Goal: Obtain resource: Download file/media

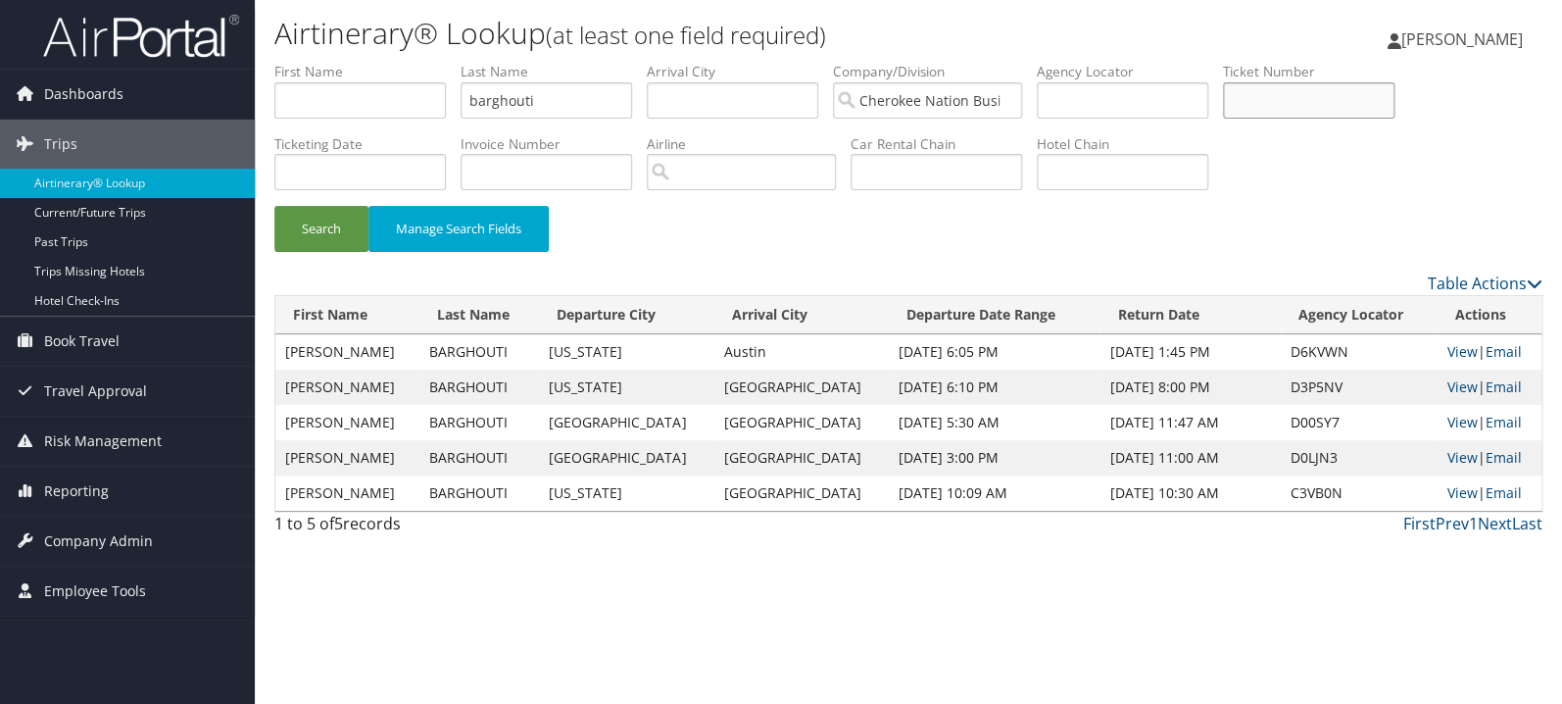
paste input "5267310577882"
type input "5267310577882"
click at [612, 103] on input "barghouti" at bounding box center [547, 100] width 172 height 36
click at [322, 224] on button "Search" at bounding box center [321, 229] width 94 height 46
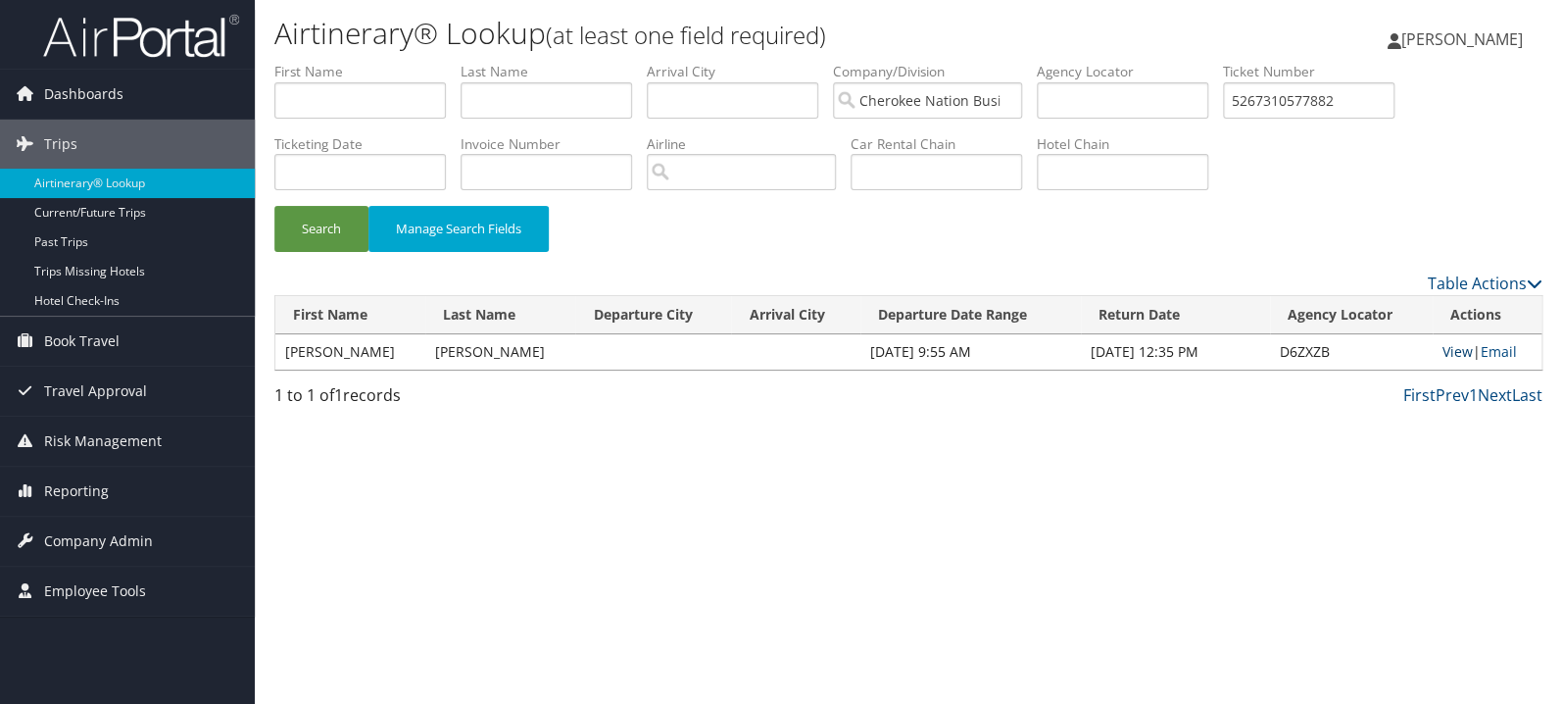
click at [1443, 357] on link "View" at bounding box center [1458, 351] width 30 height 19
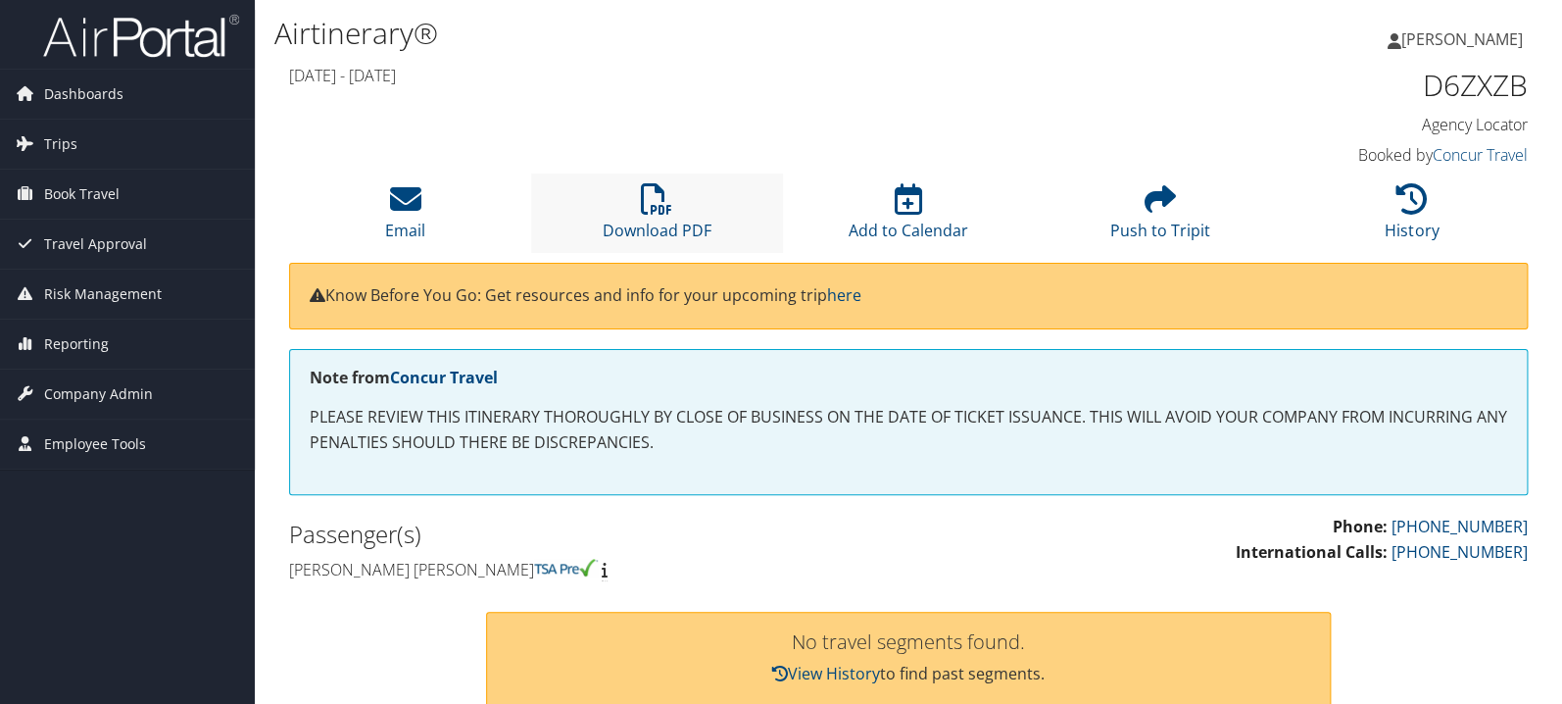
click at [671, 216] on li "Download PDF" at bounding box center [657, 212] width 252 height 79
